Goal: Information Seeking & Learning: Find specific fact

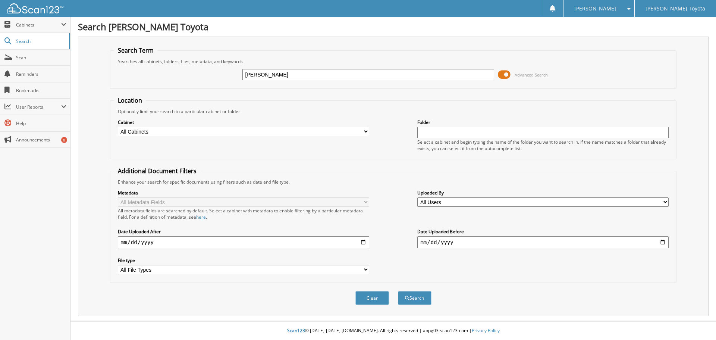
type input "[PERSON_NAME]"
click at [398, 291] on button "Search" at bounding box center [415, 298] width 34 height 14
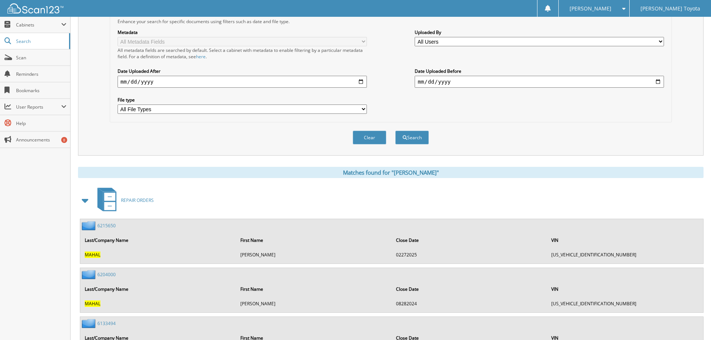
scroll to position [205, 0]
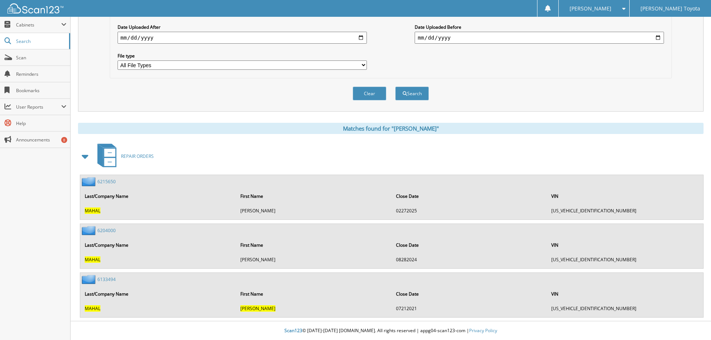
click at [105, 279] on link "6133494" at bounding box center [106, 279] width 18 height 6
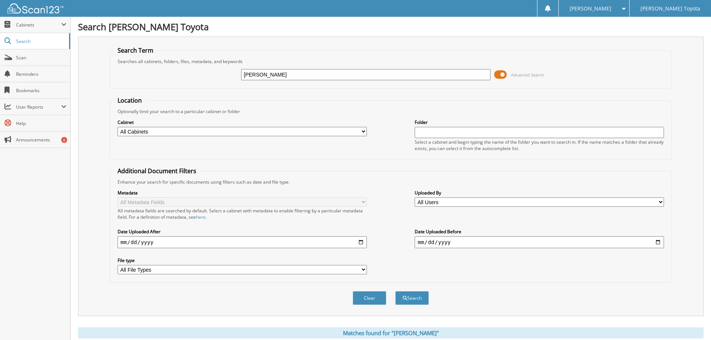
click at [310, 135] on select "All Cabinets DEALS REPAIR ORDERS Test1 Needs Filing" at bounding box center [242, 131] width 249 height 9
select select "10354"
click at [118, 127] on select "All Cabinets DEALS REPAIR ORDERS Test1 Needs Filing" at bounding box center [242, 131] width 249 height 9
click at [408, 299] on button "Search" at bounding box center [412, 298] width 34 height 14
drag, startPoint x: 260, startPoint y: 75, endPoint x: 138, endPoint y: 57, distance: 123.7
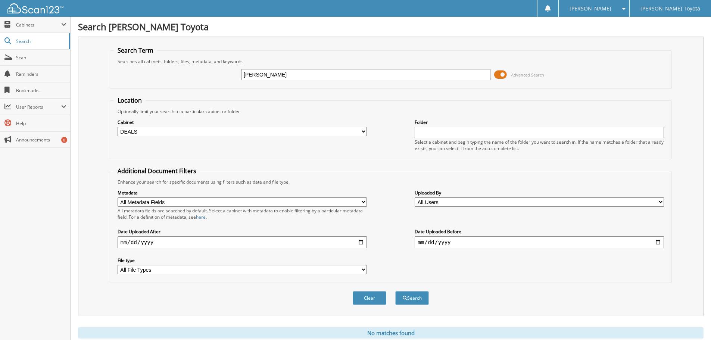
click at [138, 57] on fieldset "Search Term Searches all cabinets, folders, files, metadata, and keywords brend…" at bounding box center [391, 67] width 562 height 43
type input "mahal"
click at [395, 291] on button "Search" at bounding box center [412, 298] width 34 height 14
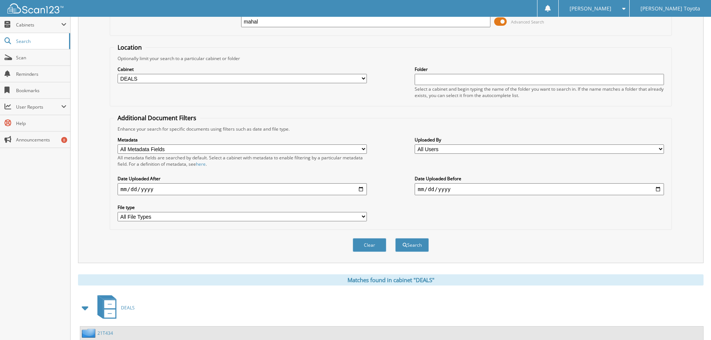
scroll to position [148, 0]
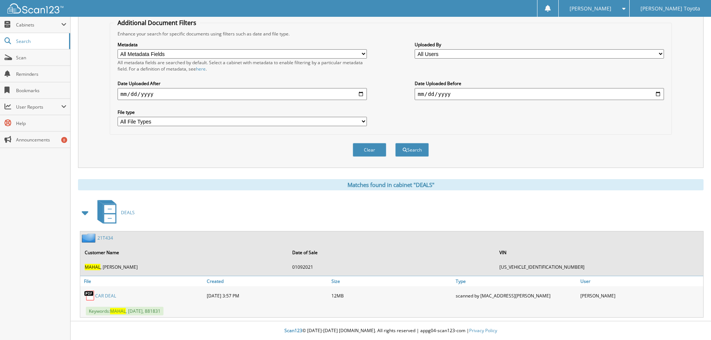
click at [106, 293] on link "CAR DEAL" at bounding box center [105, 295] width 21 height 6
click at [108, 295] on link "CAR DEAL" at bounding box center [105, 295] width 21 height 6
